Goal: Check status: Check status

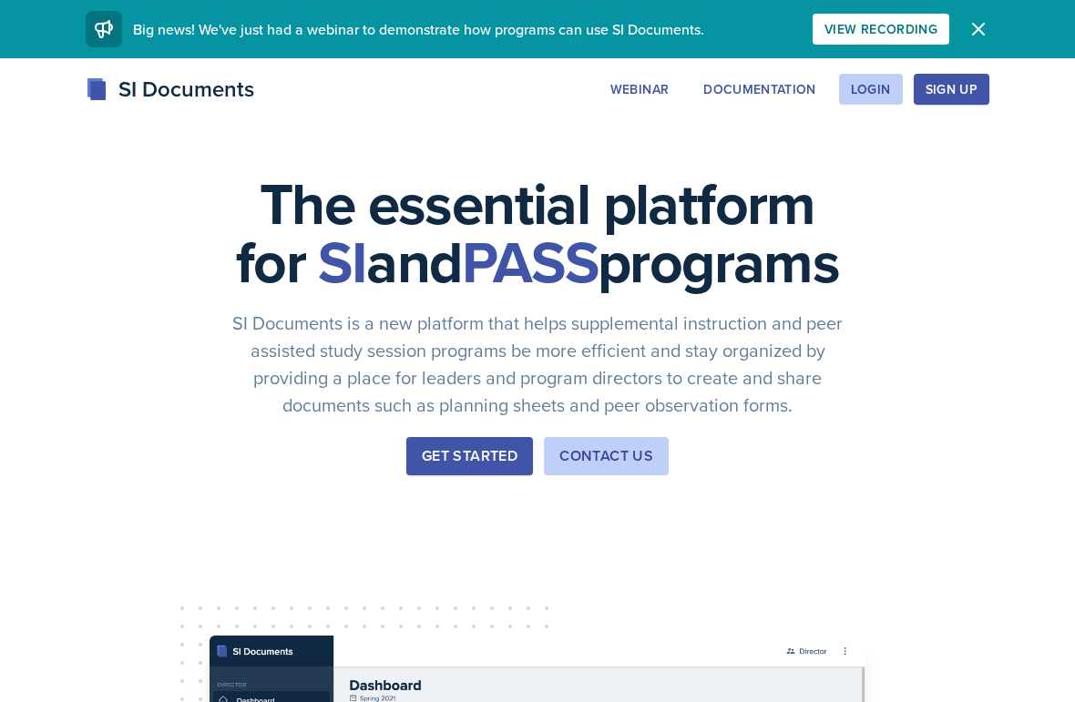
click at [880, 97] on div "Login" at bounding box center [871, 89] width 40 height 15
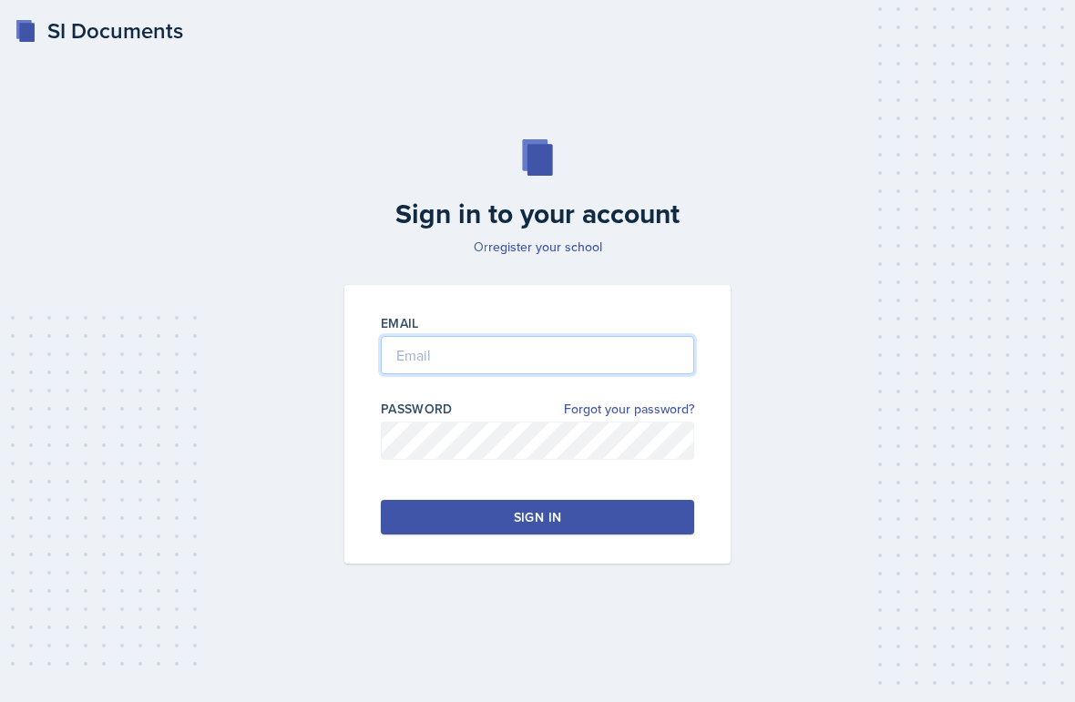
click at [548, 367] on input "email" at bounding box center [537, 355] width 313 height 38
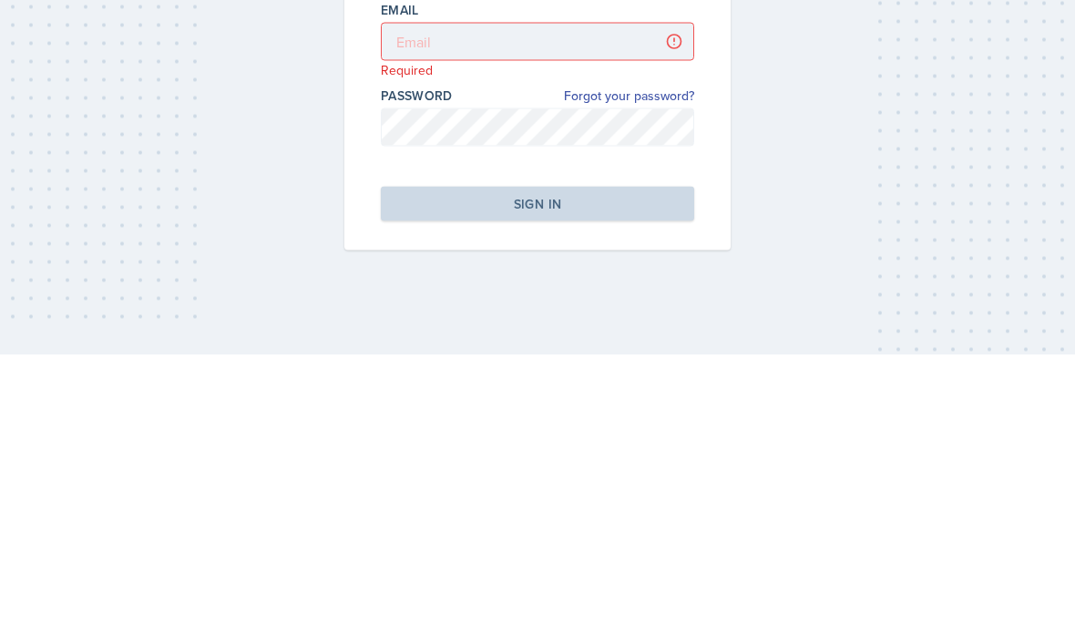
scroll to position [73, 0]
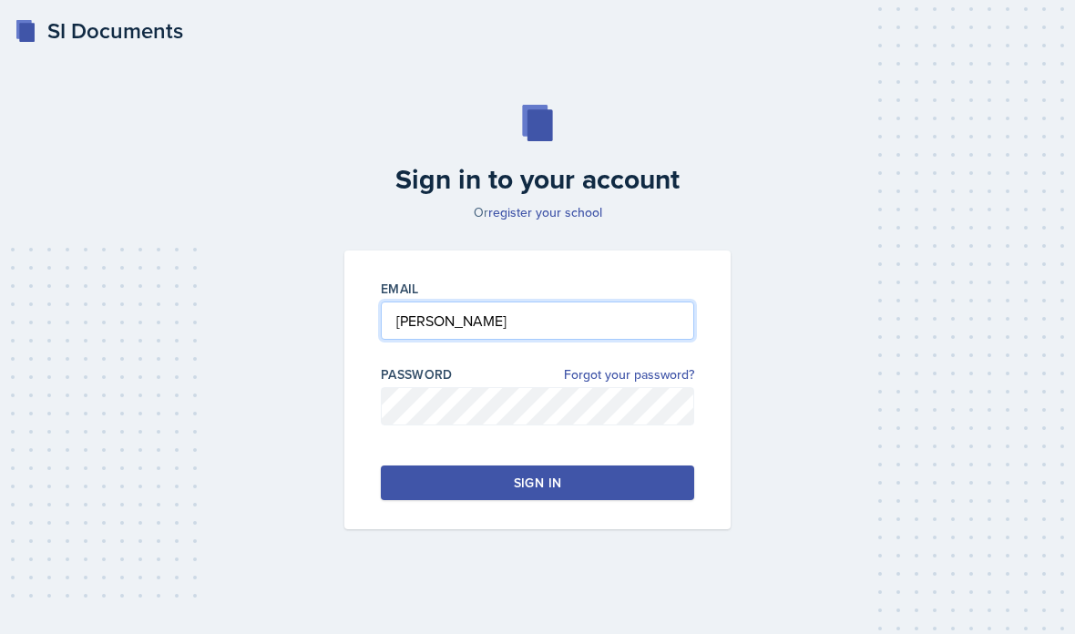
click at [605, 302] on input "[PERSON_NAME]" at bounding box center [537, 321] width 313 height 38
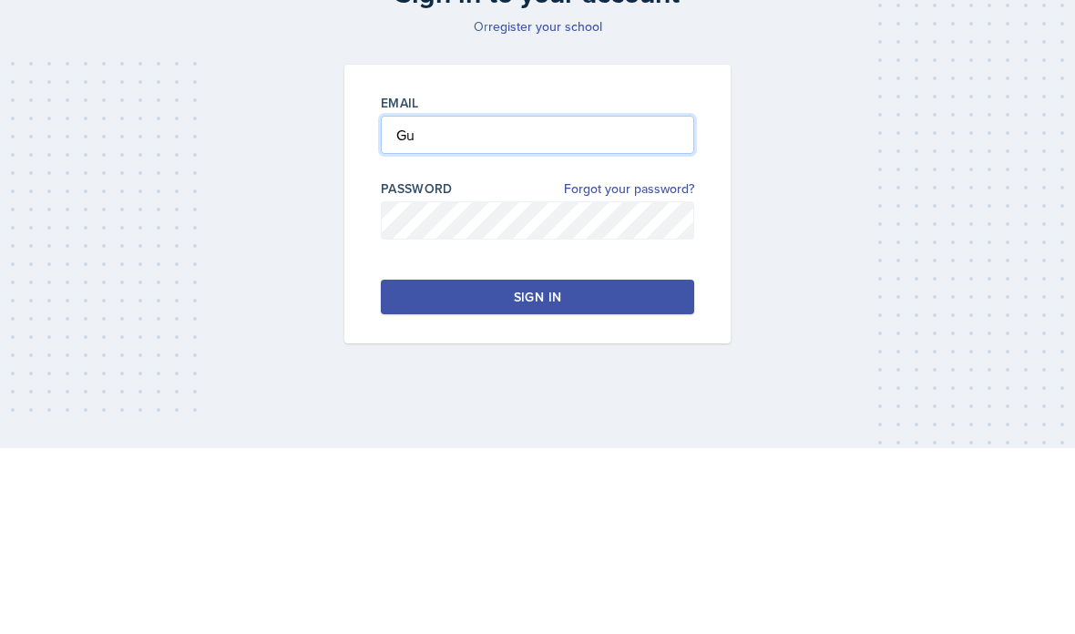
type input "G"
type input "[EMAIL_ADDRESS][DOMAIN_NAME]"
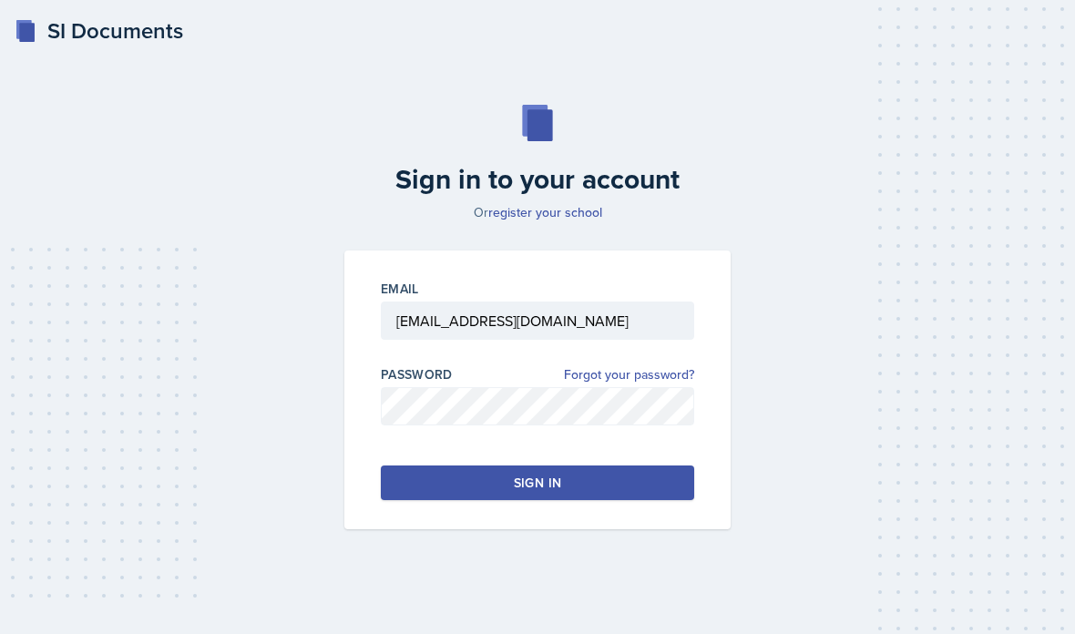
click at [474, 466] on button "Sign in" at bounding box center [537, 483] width 313 height 35
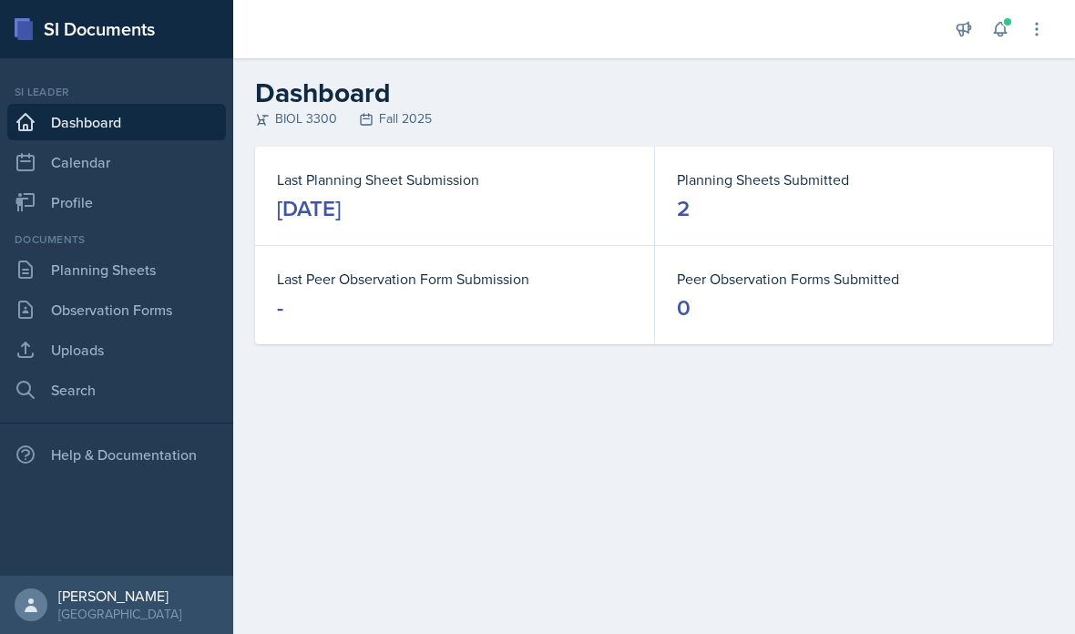
scroll to position [46, 0]
click at [145, 251] on link "Planning Sheets" at bounding box center [116, 269] width 219 height 36
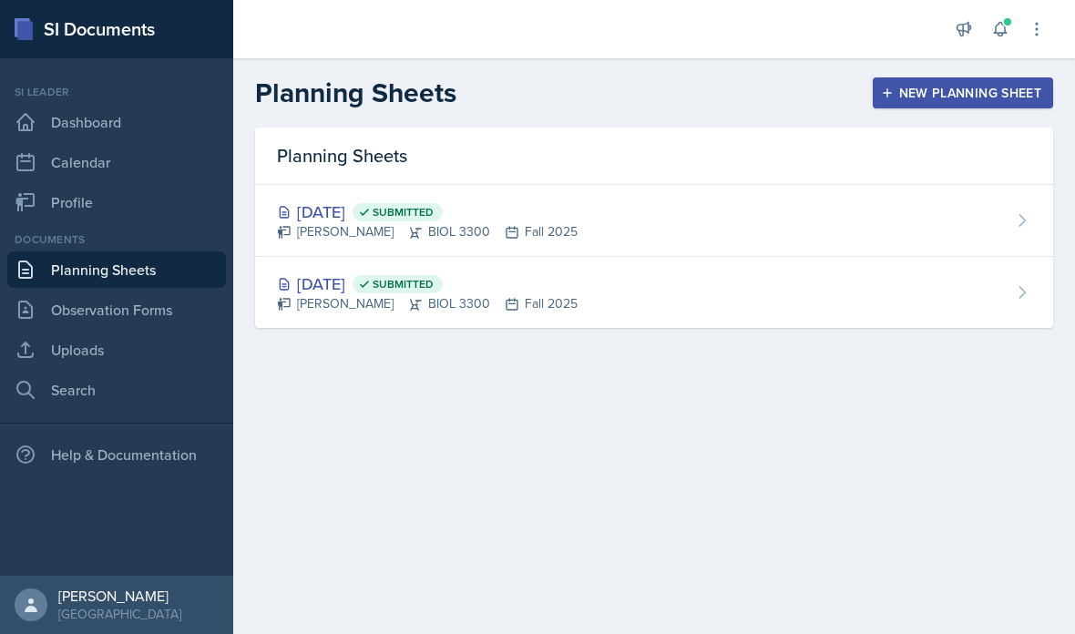
click at [739, 251] on div "[DATE] Submitted [PERSON_NAME] BIOL 3300 Fall 2025" at bounding box center [654, 221] width 798 height 72
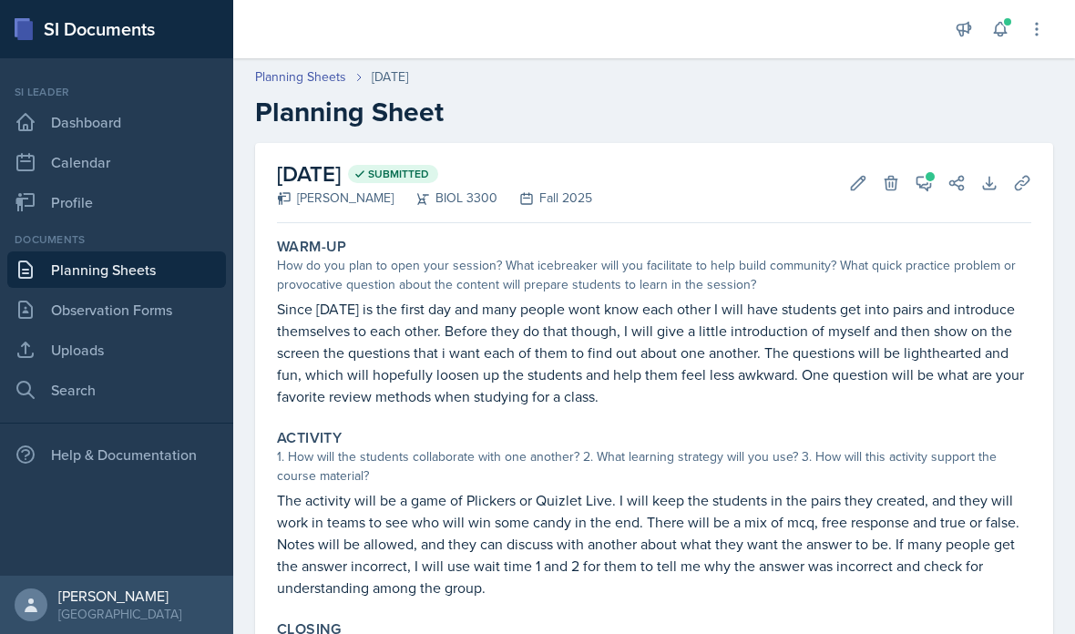
click at [920, 198] on button "View Comments" at bounding box center [923, 183] width 33 height 33
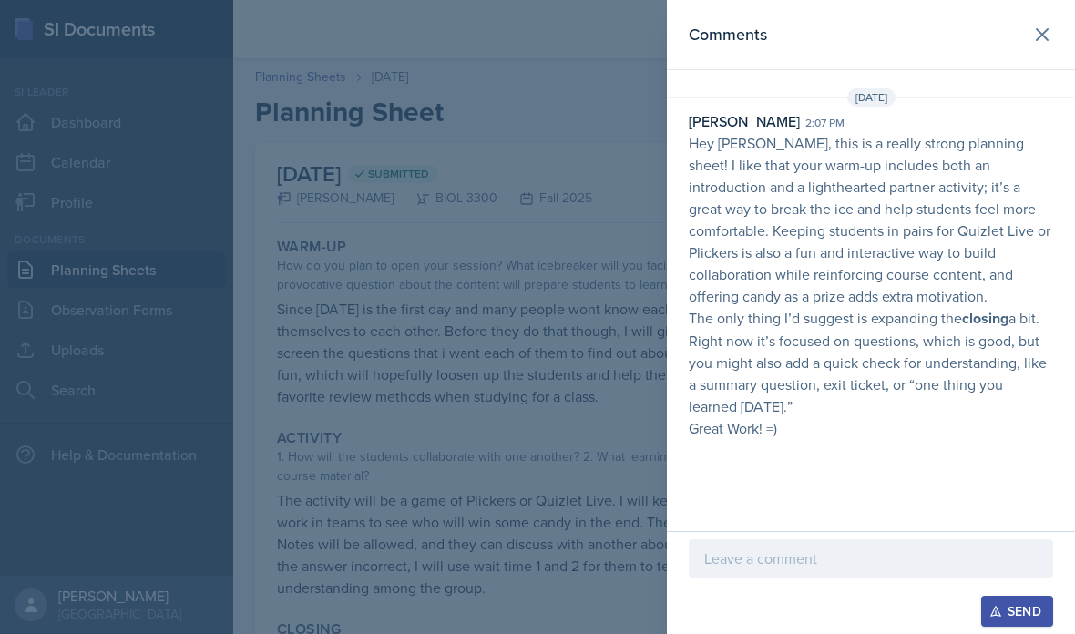
click at [1037, 85] on div "Comments [DATE] [PERSON_NAME] 2:07 pm Hey [PERSON_NAME], this is a really stron…" at bounding box center [871, 265] width 408 height 531
click at [1039, 90] on div "[DATE]" at bounding box center [871, 97] width 408 height 18
click at [1043, 67] on header "Comments" at bounding box center [871, 35] width 408 height 70
click at [588, 302] on div at bounding box center [537, 317] width 1075 height 634
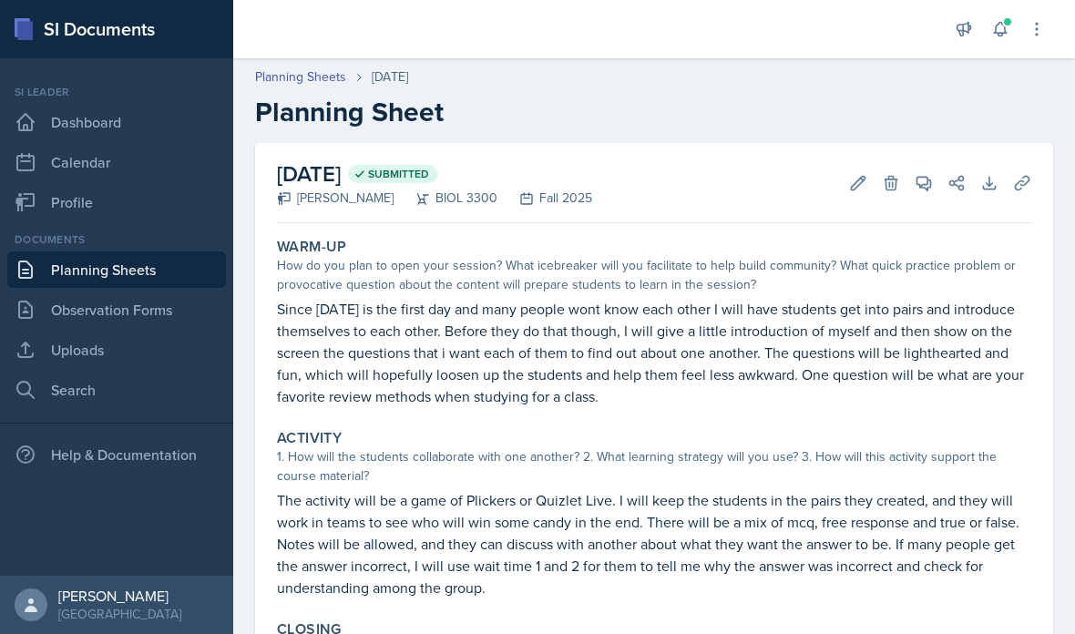
click at [332, 80] on link "Planning Sheets" at bounding box center [300, 76] width 91 height 19
